Goal: Task Accomplishment & Management: Complete application form

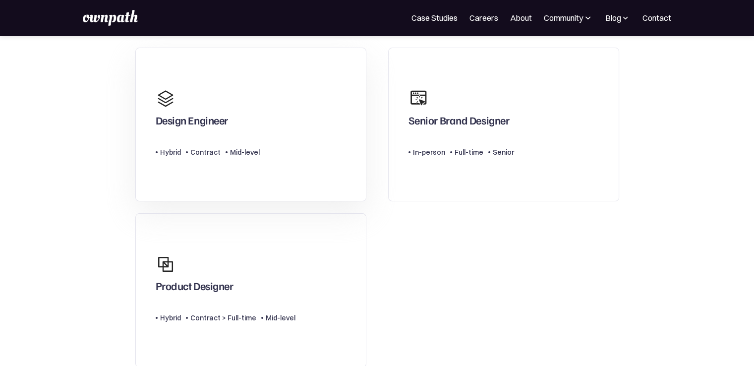
scroll to position [149, 0]
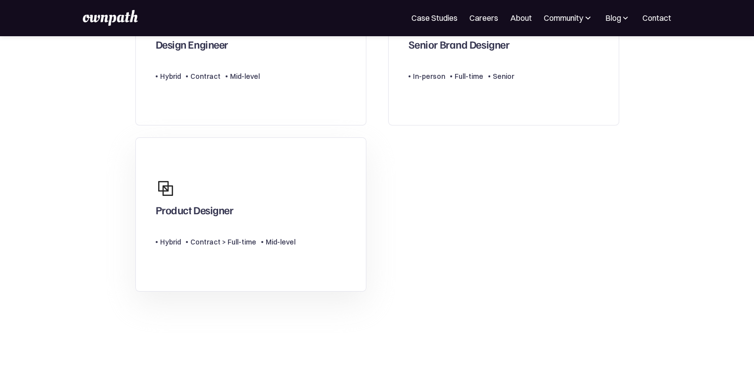
click at [232, 200] on div "Product Designer" at bounding box center [226, 197] width 140 height 48
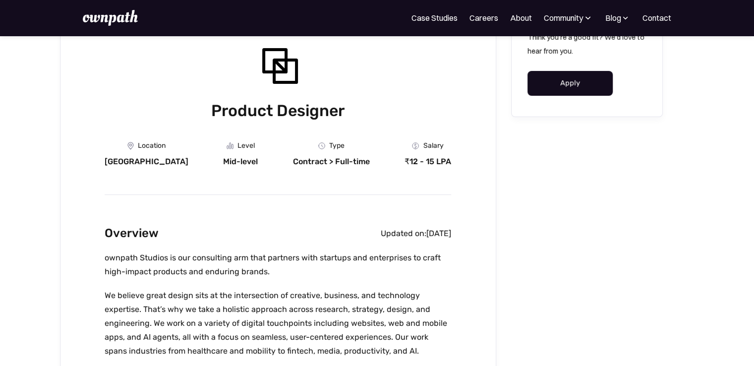
scroll to position [149, 0]
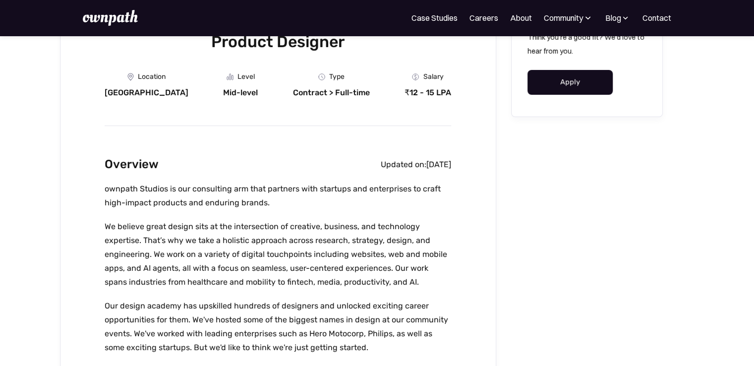
click at [543, 84] on link "Apply" at bounding box center [570, 82] width 86 height 25
